Goal: Task Accomplishment & Management: Complete application form

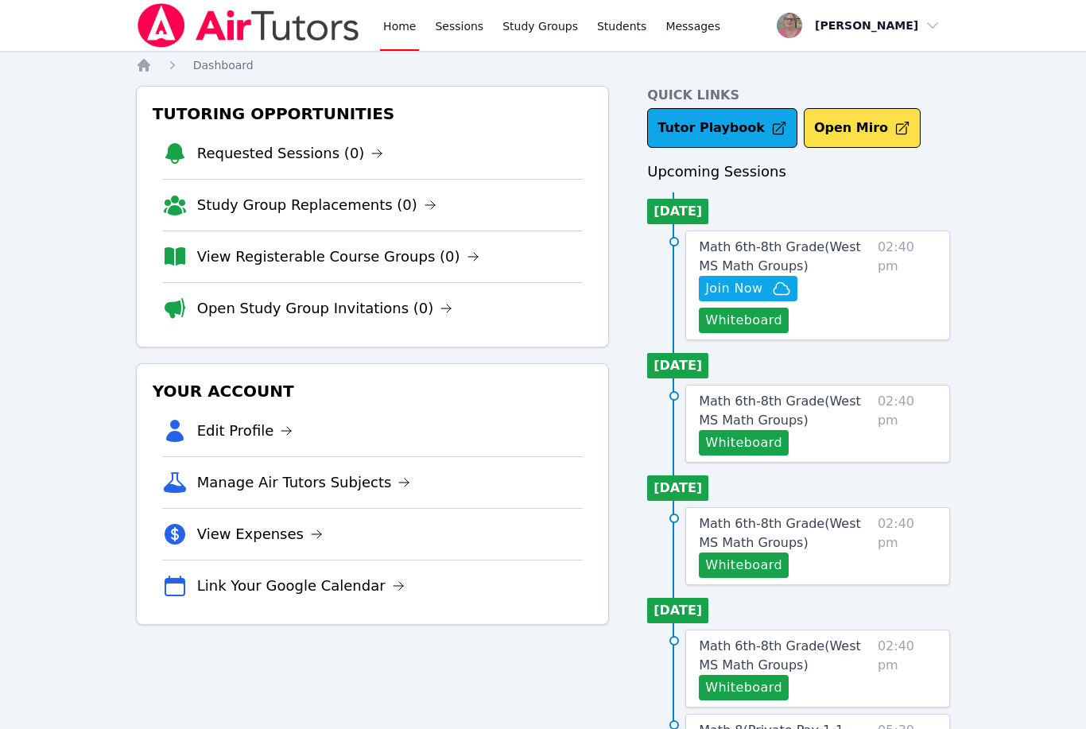
click at [2, 289] on div "Home Sessions Study Groups Students Messages Open user menu Nola Dorman Open ma…" at bounding box center [543, 730] width 1086 height 1461
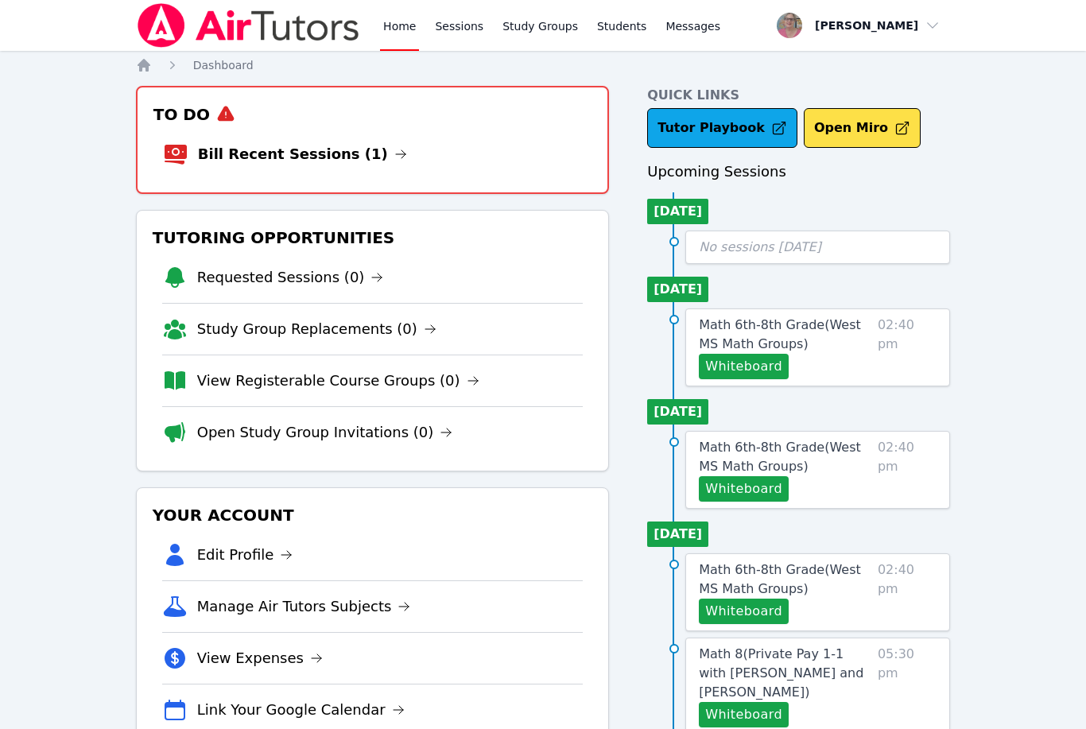
click at [277, 157] on link "Bill Recent Sessions (1)" at bounding box center [302, 154] width 209 height 22
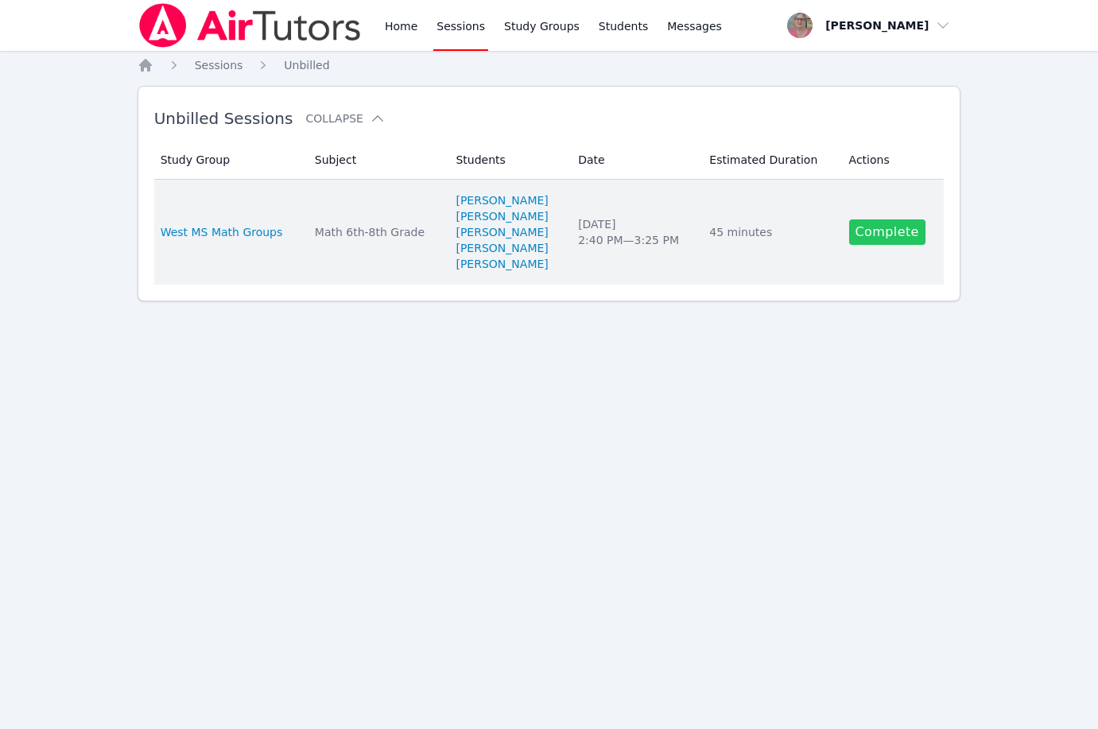
click at [908, 231] on link "Complete" at bounding box center [887, 231] width 76 height 25
click at [908, 231] on div "Home Sessions Study Groups Students Messages Open user menu [PERSON_NAME] Open …" at bounding box center [549, 364] width 1098 height 729
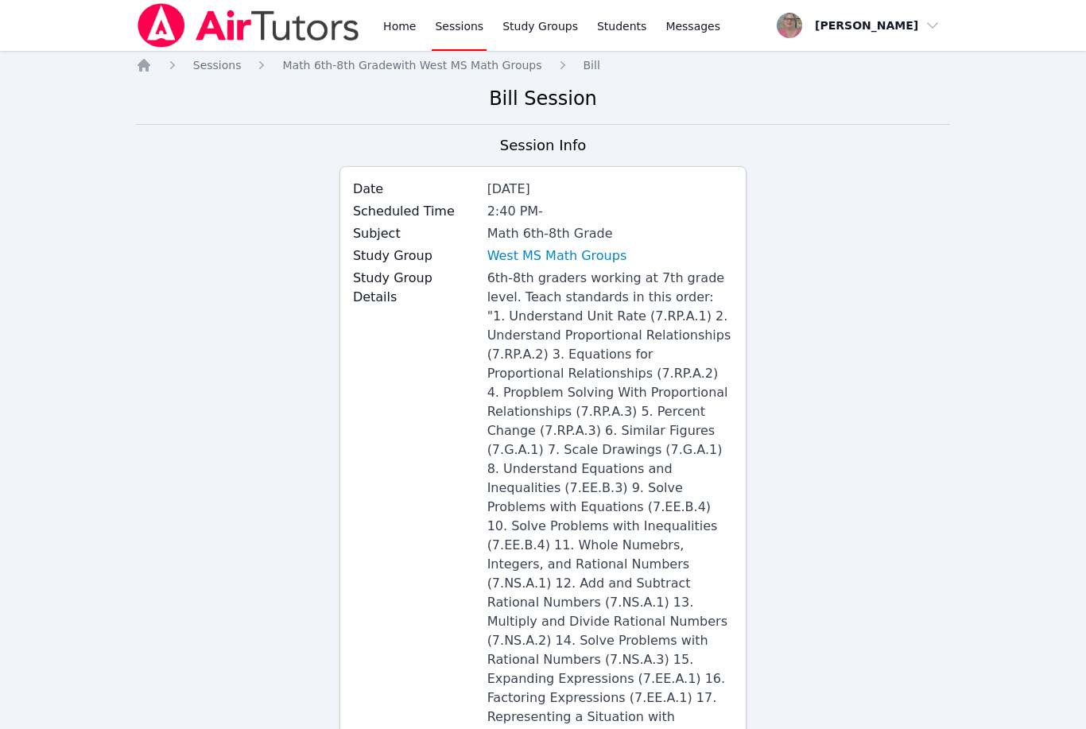
scroll to position [742, 0]
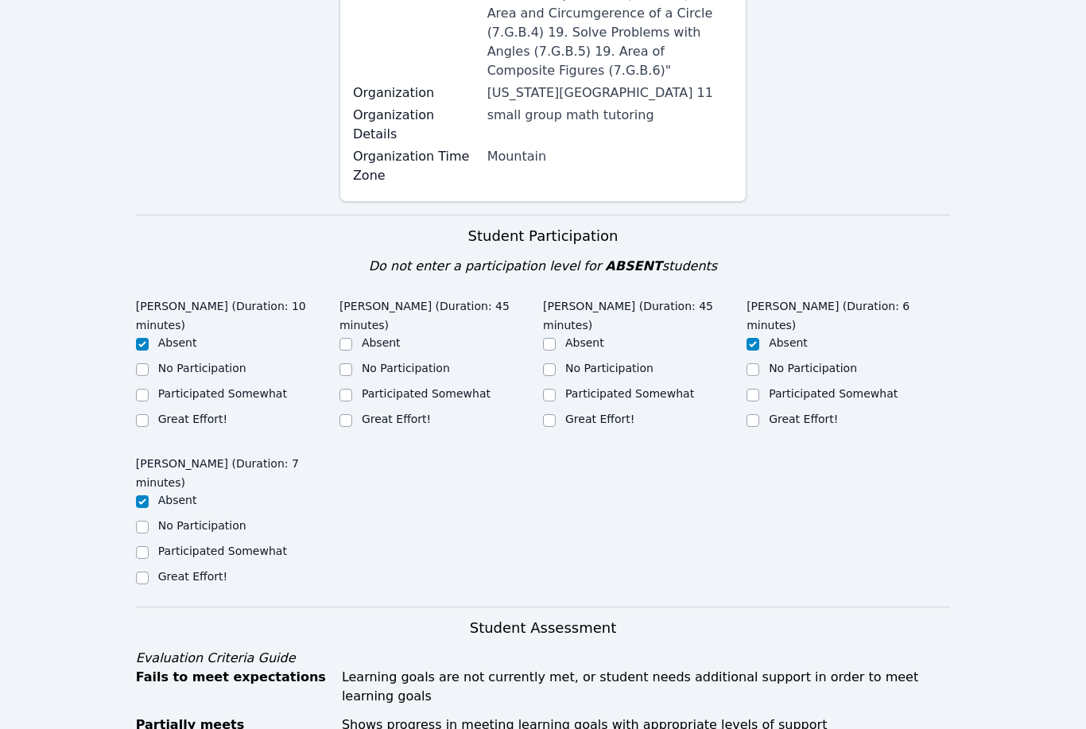
click at [214, 387] on label "Participated Somewhat" at bounding box center [222, 393] width 129 height 13
click at [149, 389] on input "Participated Somewhat" at bounding box center [142, 395] width 13 height 13
checkbox input "true"
checkbox input "false"
click at [182, 544] on label "Participated Somewhat" at bounding box center [222, 550] width 129 height 13
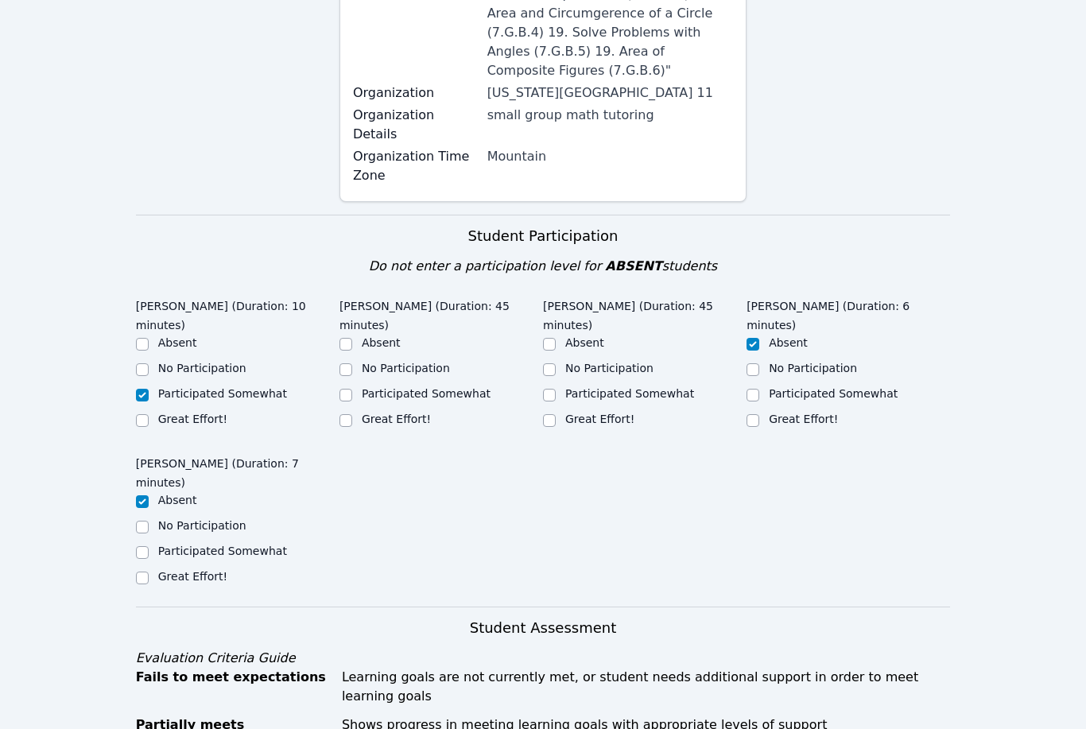
click at [149, 546] on input "Participated Somewhat" at bounding box center [142, 552] width 13 height 13
checkbox input "true"
checkbox input "false"
click at [798, 362] on label "No Participation" at bounding box center [813, 368] width 88 height 13
click at [759, 363] on input "No Participation" at bounding box center [752, 369] width 13 height 13
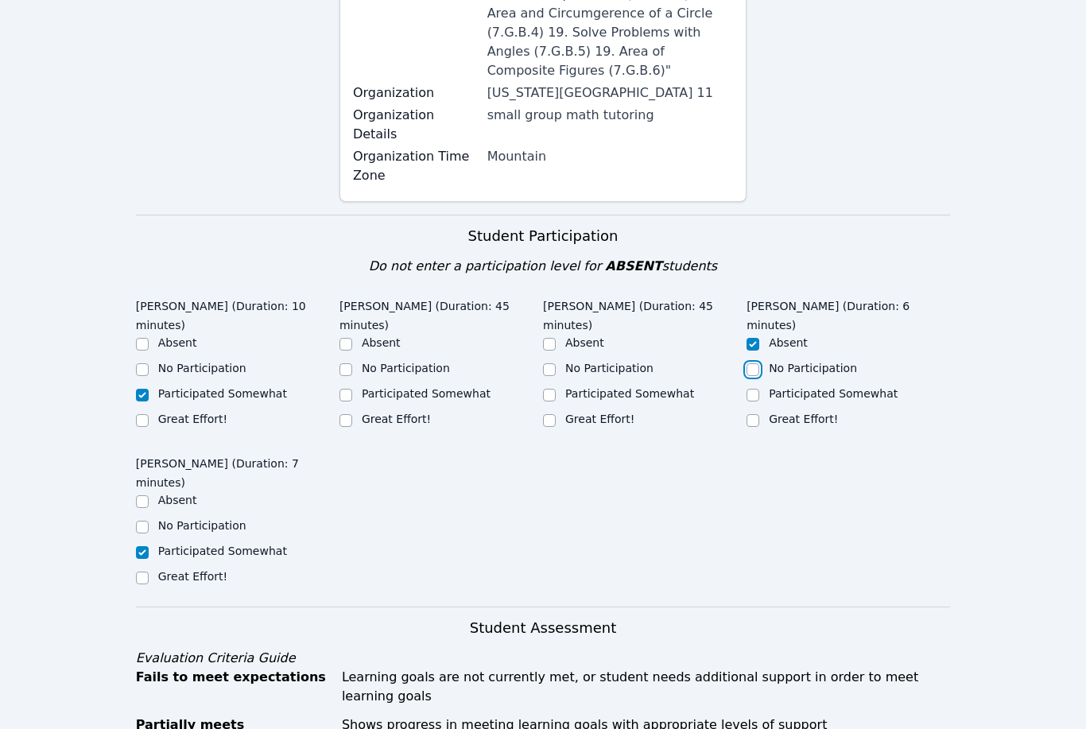
checkbox input "true"
checkbox input "false"
click at [584, 413] on label "Great Effort!" at bounding box center [599, 419] width 69 height 13
click at [556, 414] on input "Great Effort!" at bounding box center [549, 420] width 13 height 13
checkbox input "true"
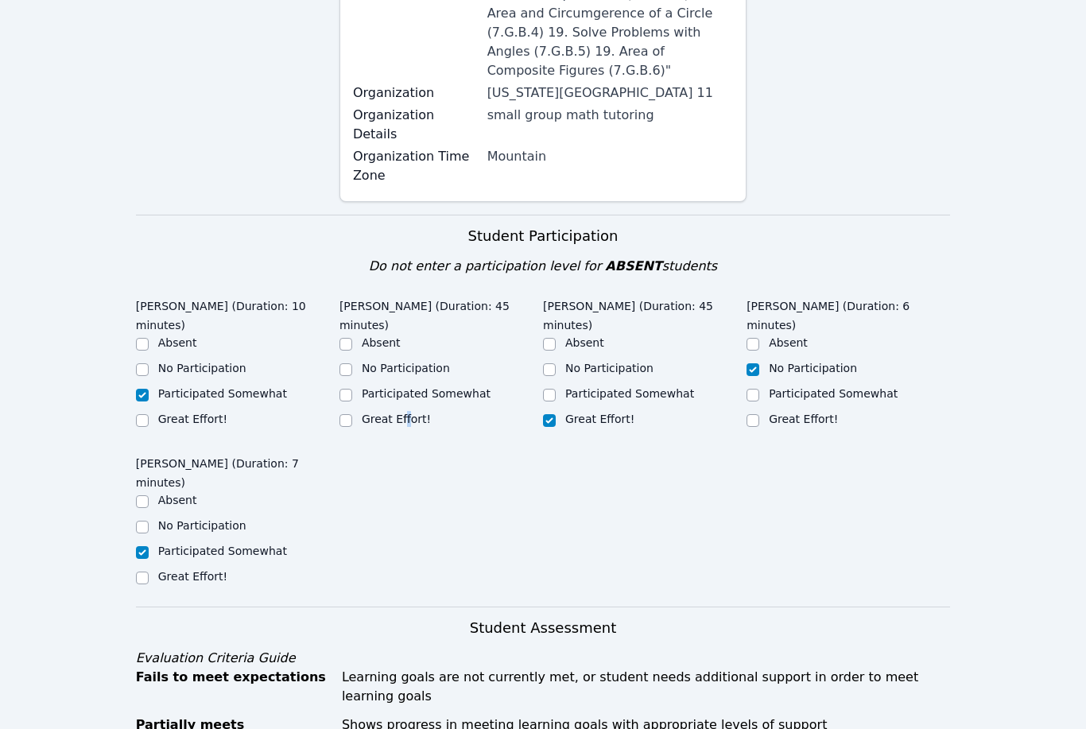
click at [403, 413] on label "Great Effort!" at bounding box center [396, 419] width 69 height 13
click at [347, 414] on input "Great Effort!" at bounding box center [345, 420] width 13 height 13
checkbox input "true"
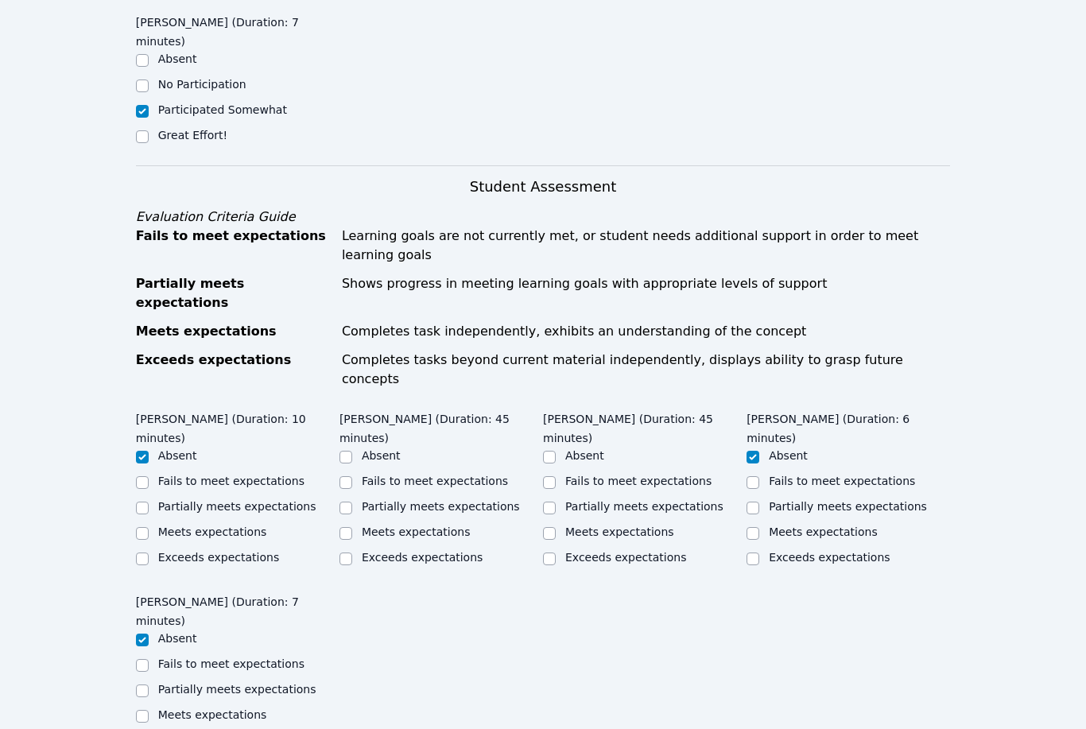
scroll to position [1199, 0]
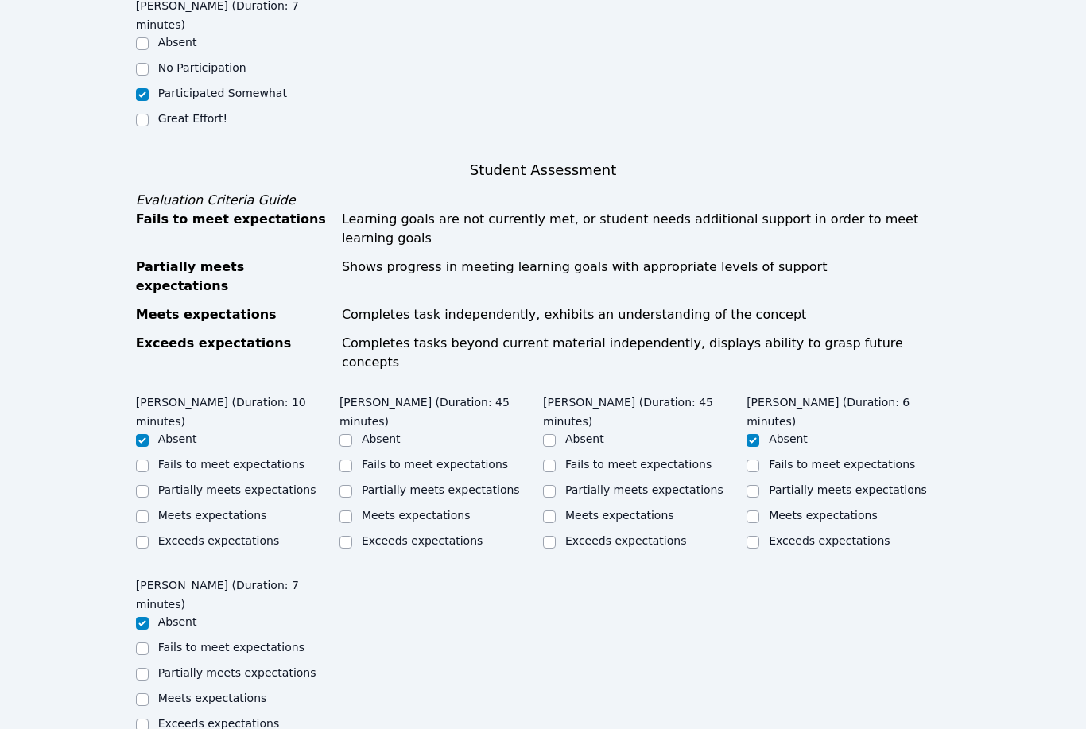
click at [198, 641] on label "Fails to meet expectations" at bounding box center [231, 647] width 146 height 13
click at [149, 642] on input "Fails to meet expectations" at bounding box center [142, 648] width 13 height 13
checkbox input "true"
checkbox input "false"
click at [198, 641] on label "Fails to meet expectations" at bounding box center [231, 647] width 146 height 13
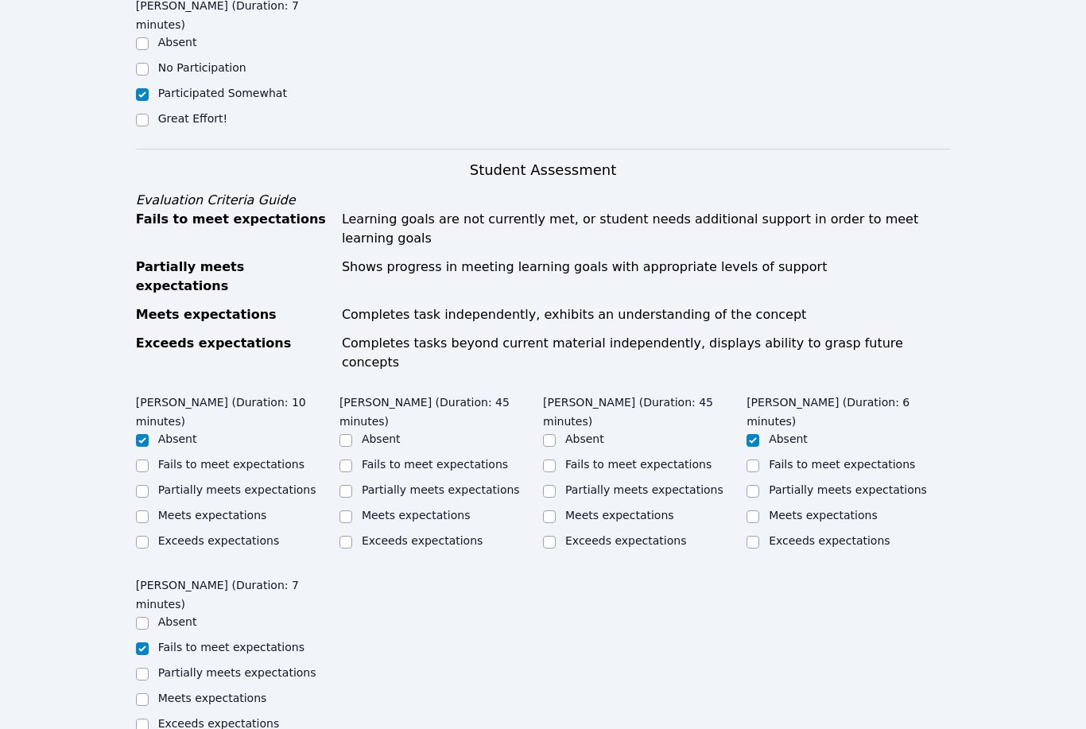
click at [149, 642] on input "Fails to meet expectations" at bounding box center [142, 648] width 13 height 13
checkbox input "true"
drag, startPoint x: 198, startPoint y: 458, endPoint x: 200, endPoint y: 293, distance: 165.3
click at [200, 458] on label "Fails to meet expectations" at bounding box center [231, 464] width 146 height 13
click at [149, 459] on input "Fails to meet expectations" at bounding box center [142, 465] width 13 height 13
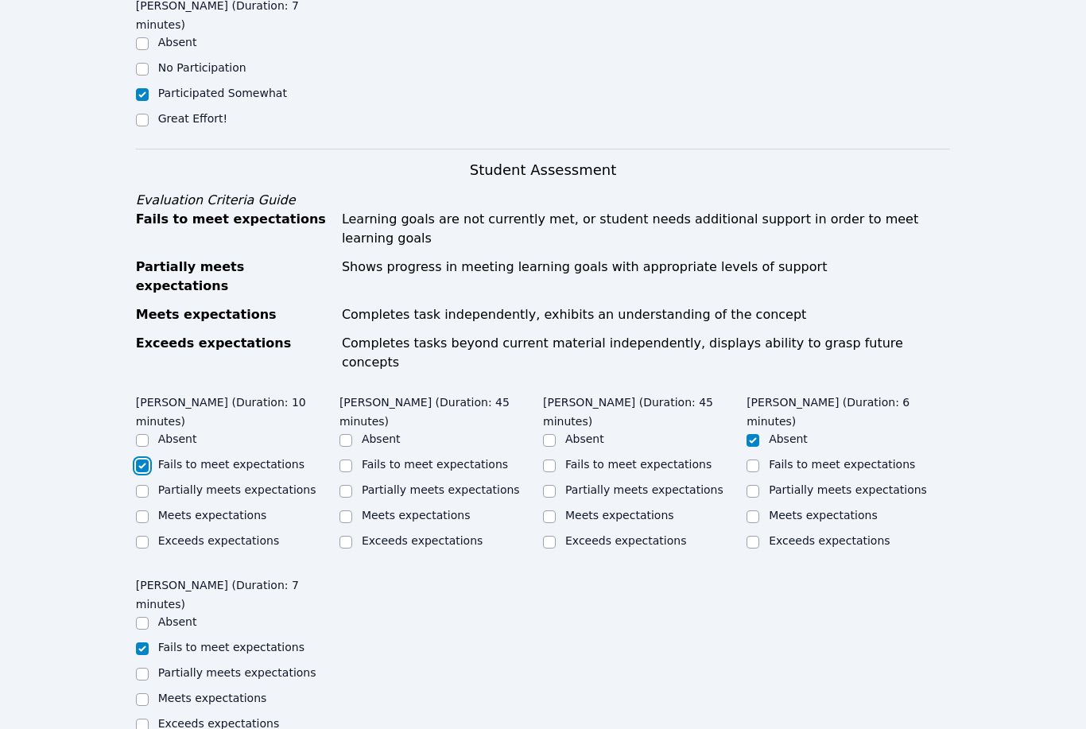
checkbox input "true"
checkbox input "false"
click at [852, 458] on label "Fails to meet expectations" at bounding box center [842, 464] width 146 height 13
click at [759, 459] on input "Fails to meet expectations" at bounding box center [752, 465] width 13 height 13
checkbox input "true"
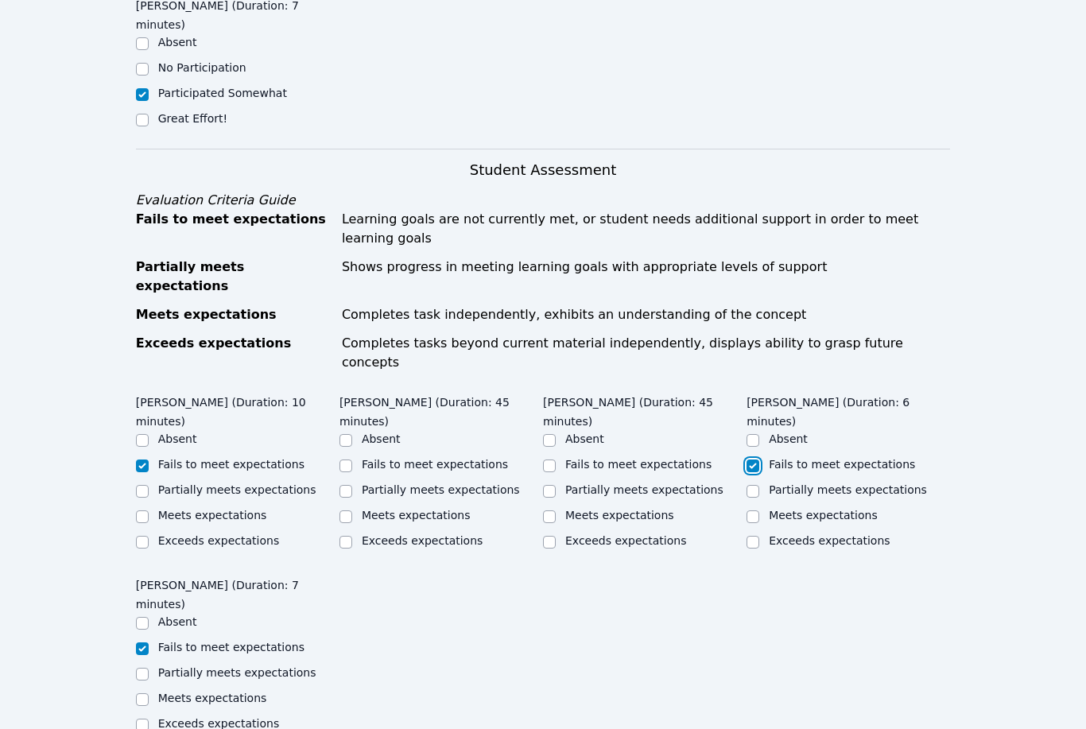
checkbox input "false"
click at [595, 509] on label "Meets expectations" at bounding box center [619, 515] width 109 height 13
click at [556, 510] on input "Meets expectations" at bounding box center [549, 516] width 13 height 13
checkbox input "true"
click at [444, 431] on ul "Absent Fails to meet expectations Partially meets expectations Meets expectatio…" at bounding box center [440, 491] width 203 height 121
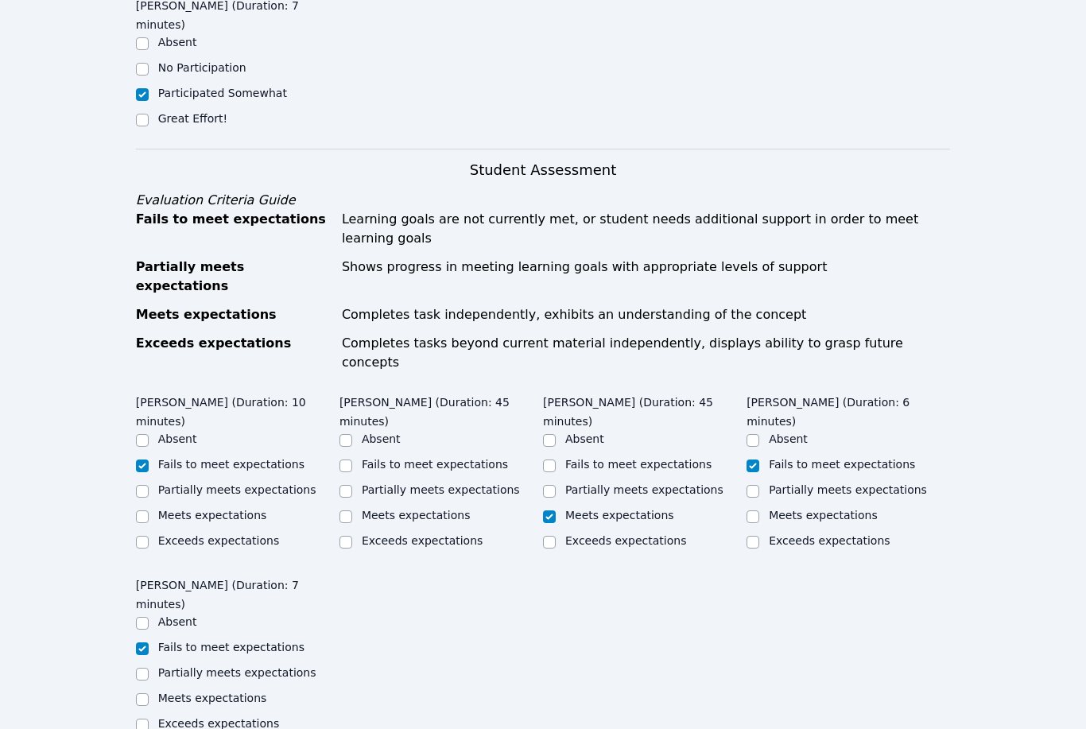
click at [443, 509] on label "Meets expectations" at bounding box center [416, 515] width 109 height 13
click at [352, 510] on input "Meets expectations" at bounding box center [345, 516] width 13 height 13
checkbox input "true"
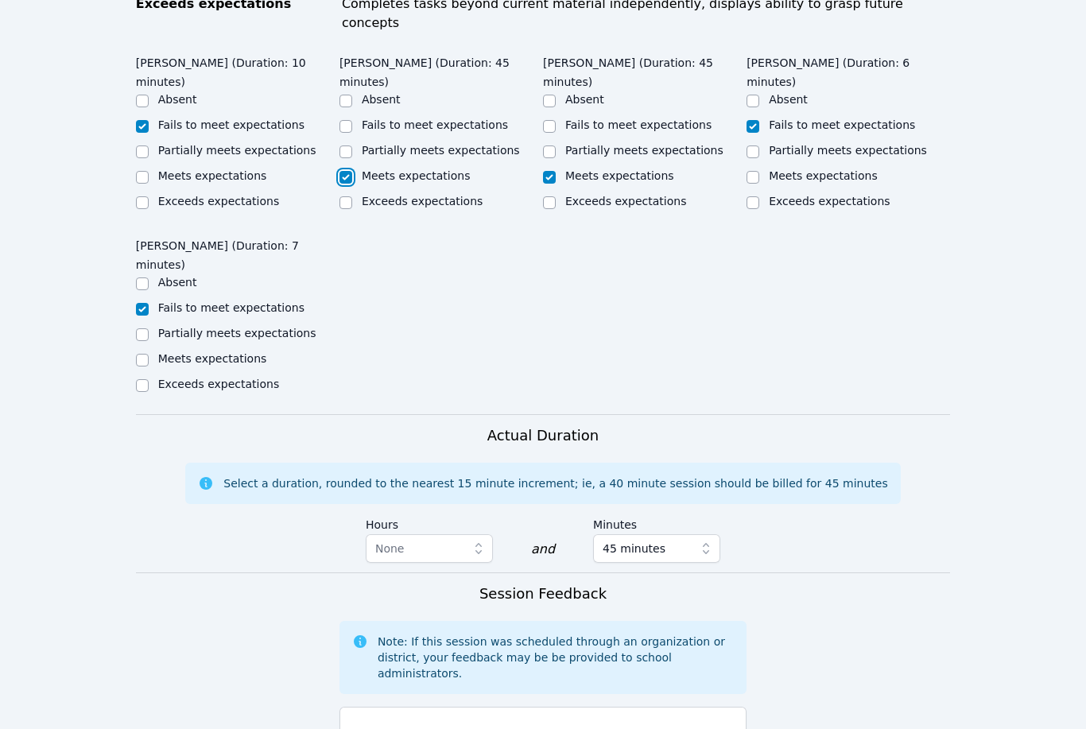
scroll to position [1556, 0]
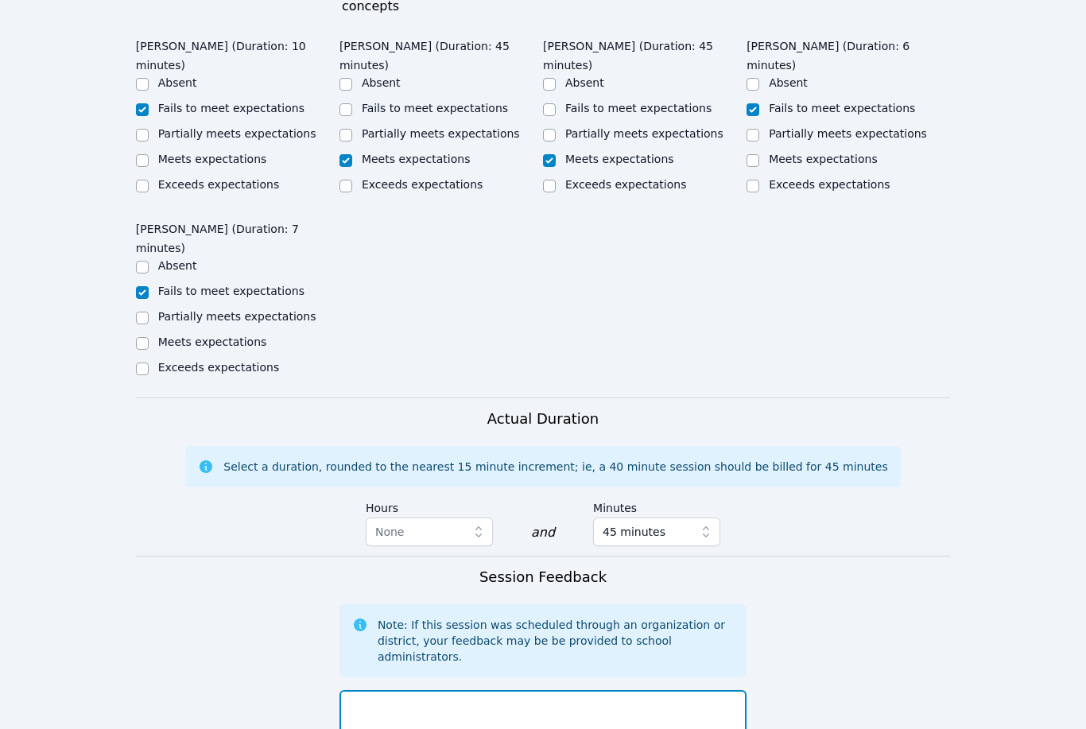
click at [627, 690] on textarea at bounding box center [542, 733] width 407 height 86
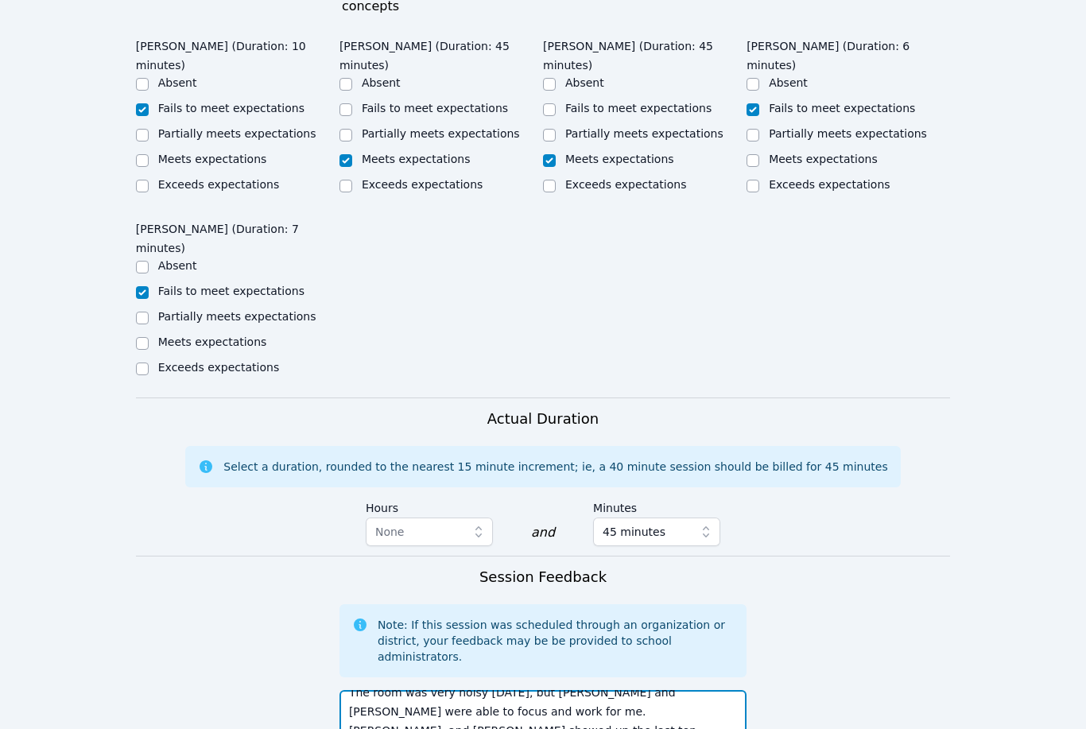
type textarea "The room was very noisy [DATE], but [PERSON_NAME] and [PERSON_NAME] were able t…"
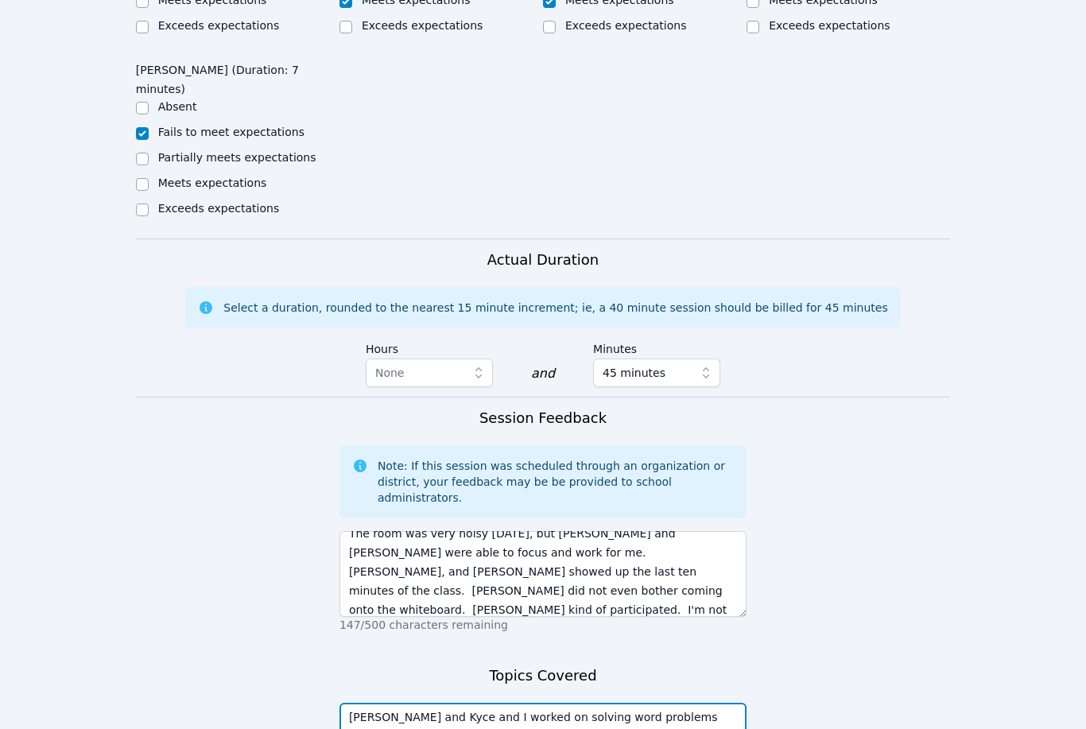
type textarea "[PERSON_NAME] and Kyce and I worked on solving word problems using equivalent r…"
